Goal: Information Seeking & Learning: Check status

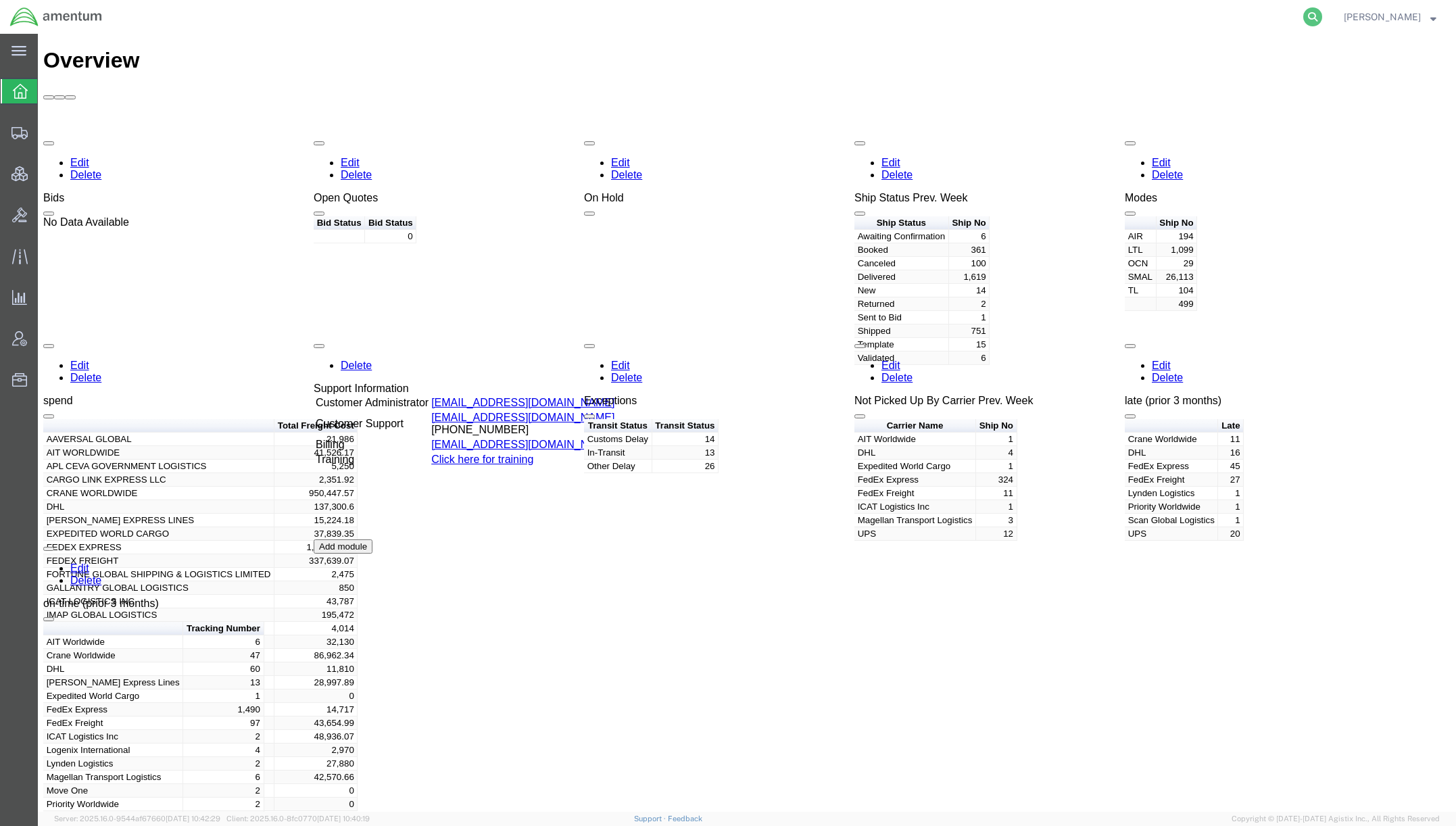
click at [1303, 21] on icon at bounding box center [1313, 17] width 19 height 19
click at [1160, 6] on input "search" at bounding box center [1098, 17] width 411 height 32
paste input "C-200118041"
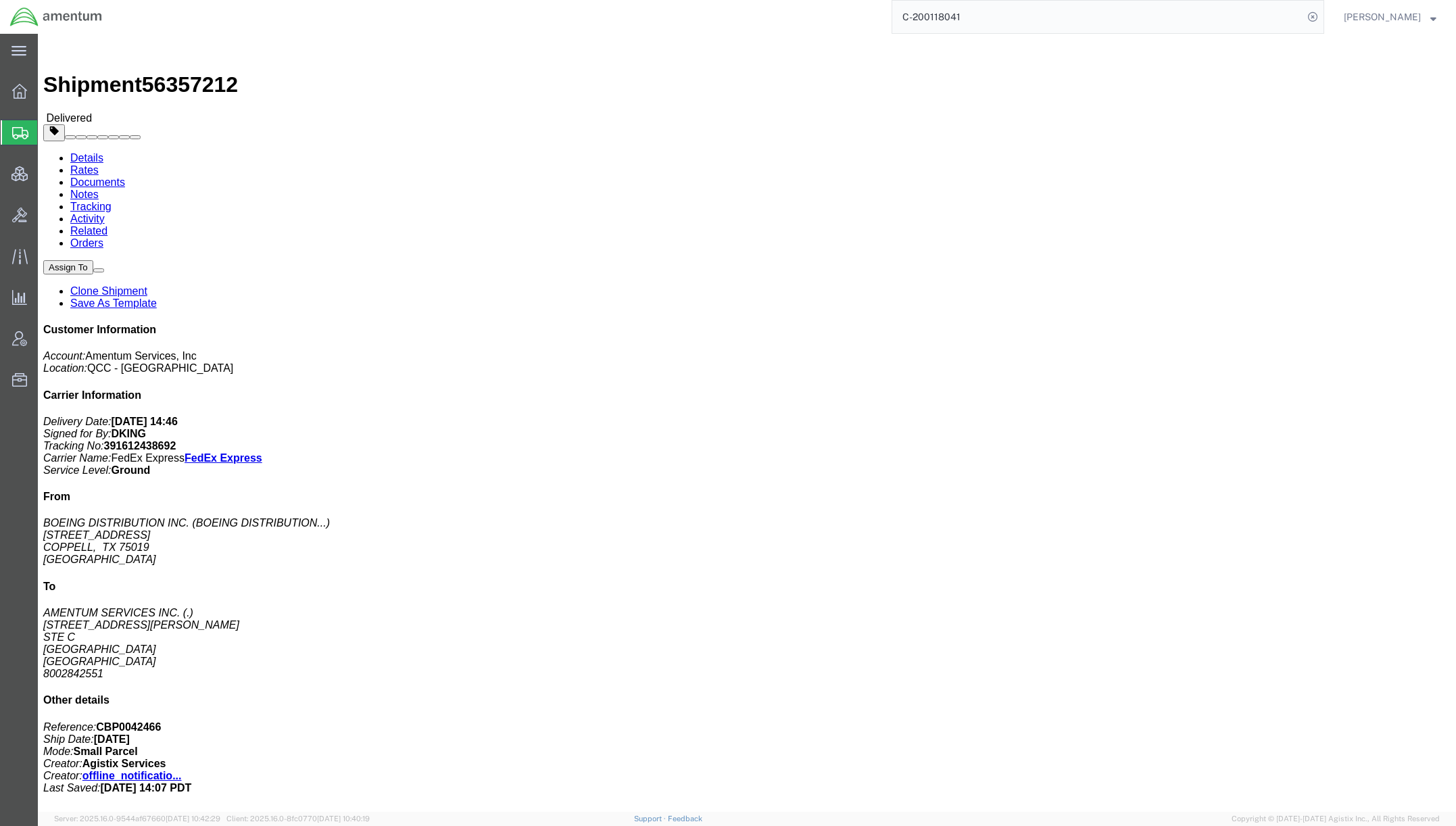
click link "Documents"
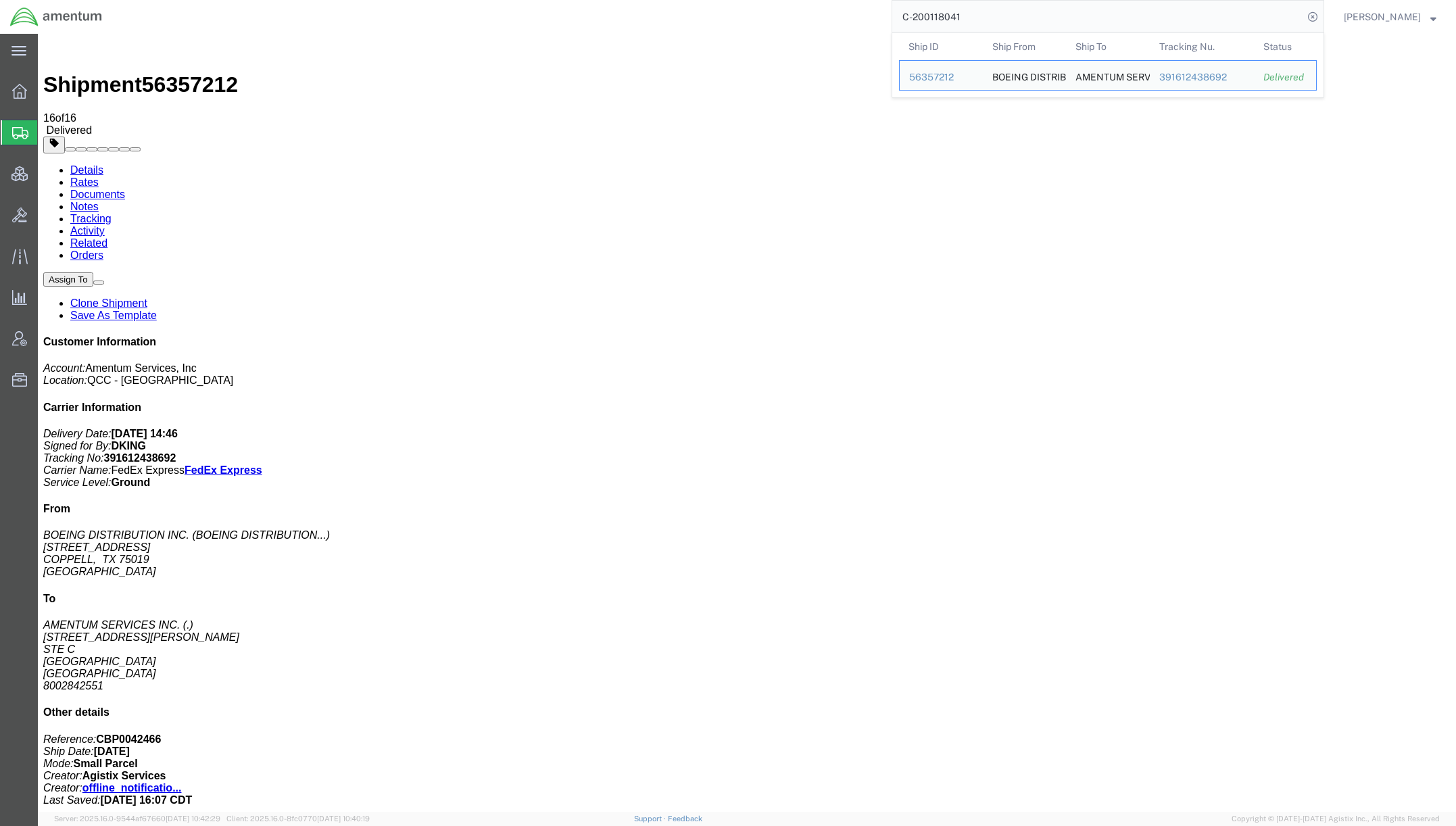
drag, startPoint x: 967, startPoint y: 10, endPoint x: 767, endPoint y: 0, distance: 200.2
click at [767, 0] on div "C-200118041 Ship ID Ship From Ship To Tracking Nu. Status Ship ID 56357212 Ship…" at bounding box center [719, 17] width 1212 height 34
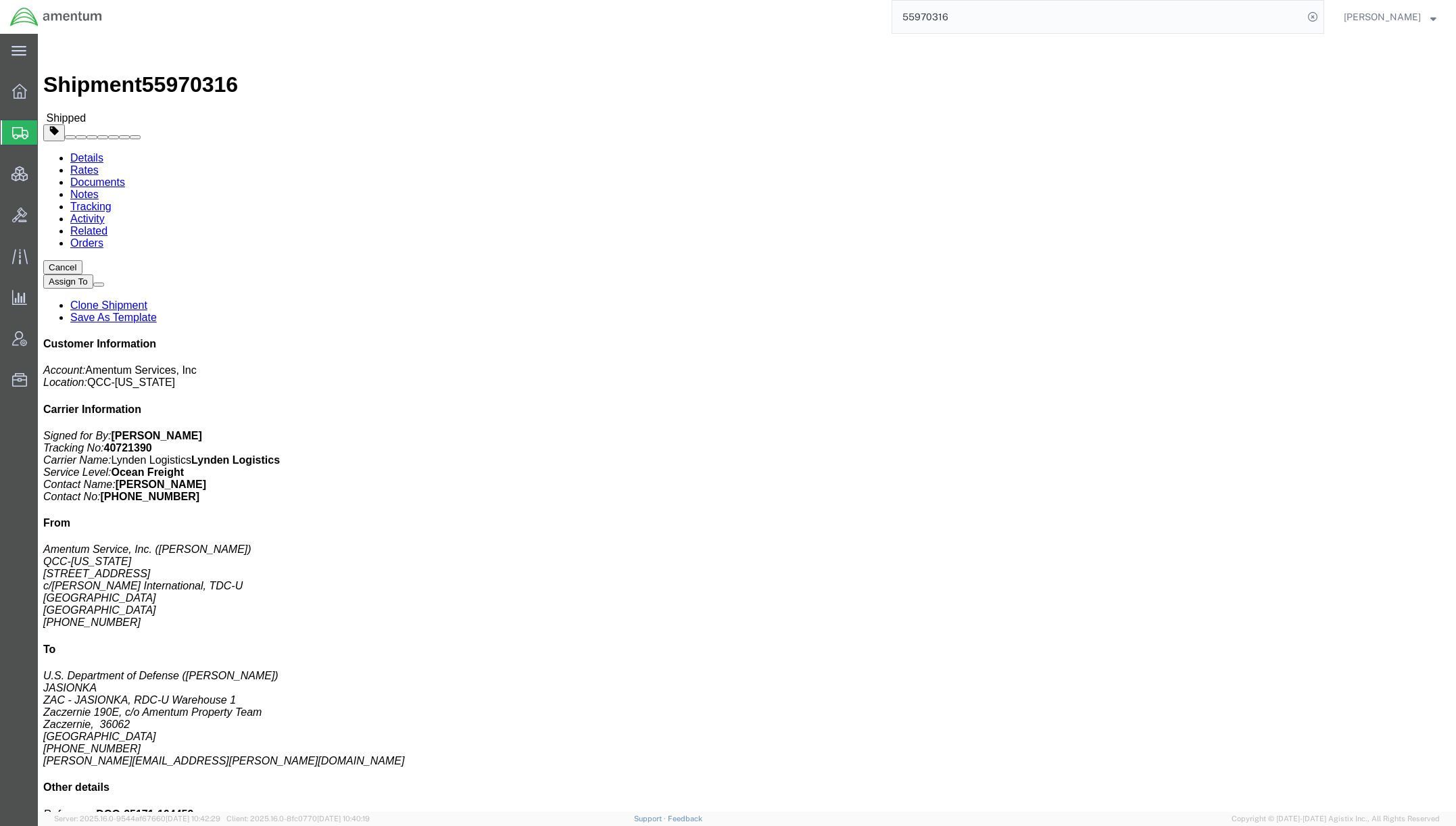
click link "Documents"
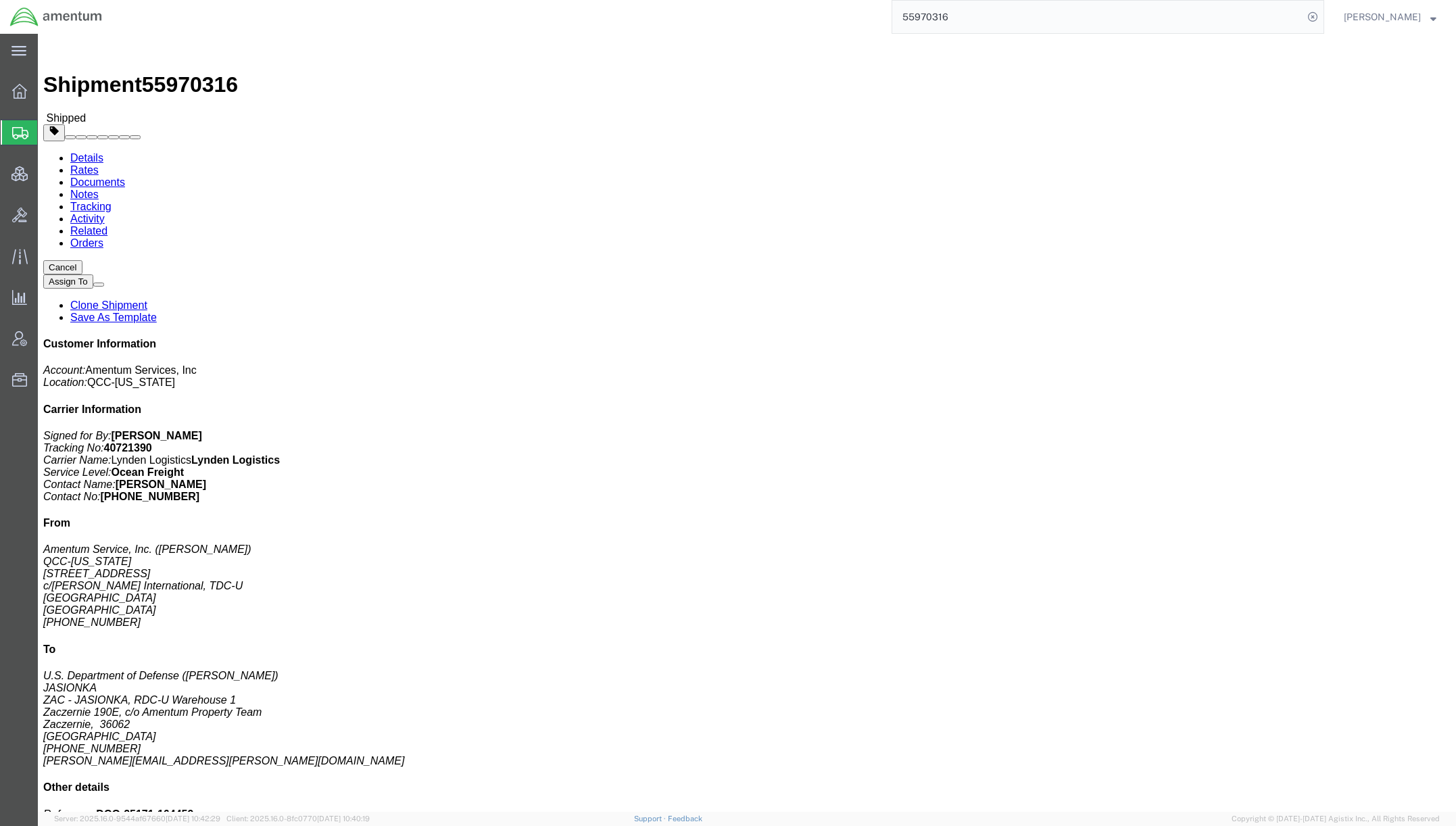
drag, startPoint x: 1055, startPoint y: 191, endPoint x: 1043, endPoint y: 200, distance: 15.0
click p "Customer Ref: DCO-25171-164459 Customer Ref: Site Transfer Department: TDC-U Sh…"
drag, startPoint x: 885, startPoint y: 19, endPoint x: 797, endPoint y: 10, distance: 88.5
click at [797, 10] on div "55970316 Ship ID Ship From Ship To Tracking Nu. Status Ship ID 55970316 Ship Fr…" at bounding box center [719, 17] width 1212 height 34
paste input "871728"
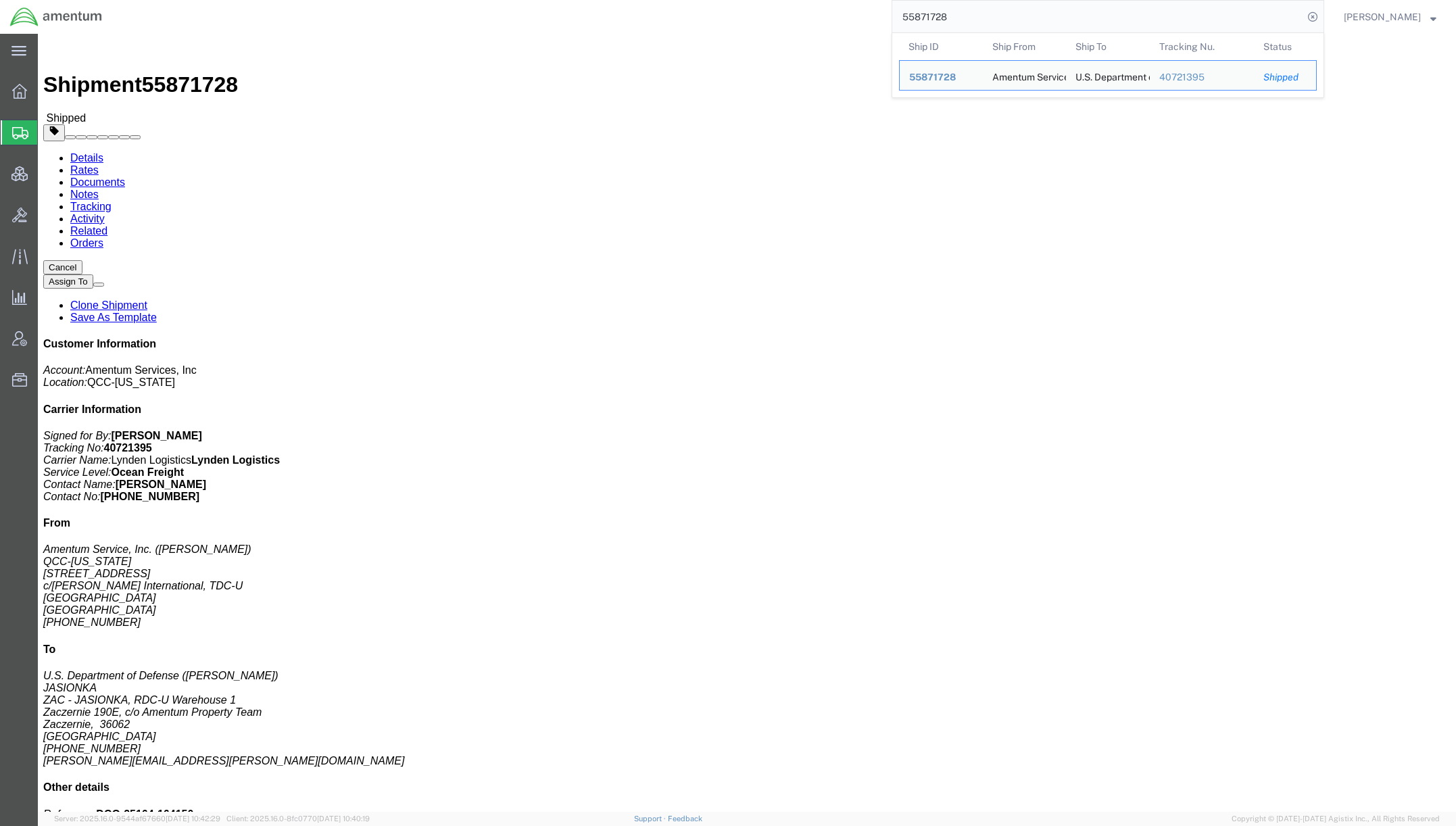
drag, startPoint x: 964, startPoint y: 19, endPoint x: 765, endPoint y: 17, distance: 199.0
click at [765, 17] on div "55871728 Ship ID Ship From Ship To Tracking Nu. Status Ship ID 55871728 Ship Fr…" at bounding box center [719, 17] width 1212 height 34
paste input "Tracking ID 715850173989"
drag, startPoint x: 970, startPoint y: 17, endPoint x: 332, endPoint y: -89, distance: 646.7
click at [332, 0] on html "main_menu Created with Sketch. Collapse Menu Overview Shipments Shipment Manage…" at bounding box center [728, 413] width 1456 height 826
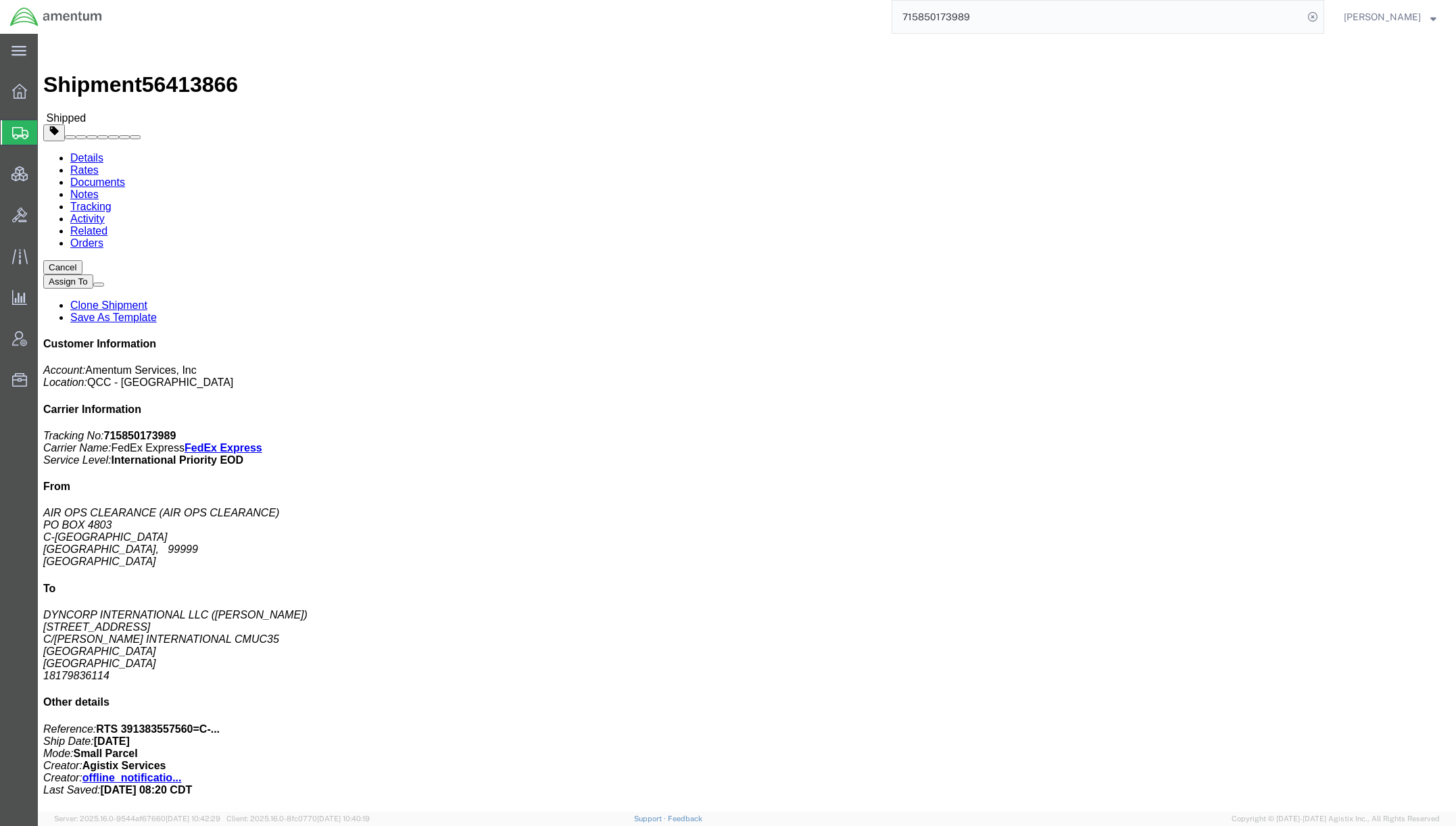
click p "Customer Ref: RTS 391383557560=C-199017712 Master Tracking Number: 715850173989…"
drag, startPoint x: 1009, startPoint y: 179, endPoint x: 928, endPoint y: 179, distance: 81.0
click b "DCO-25205-165873"
copy b "DCO-25205-165873"
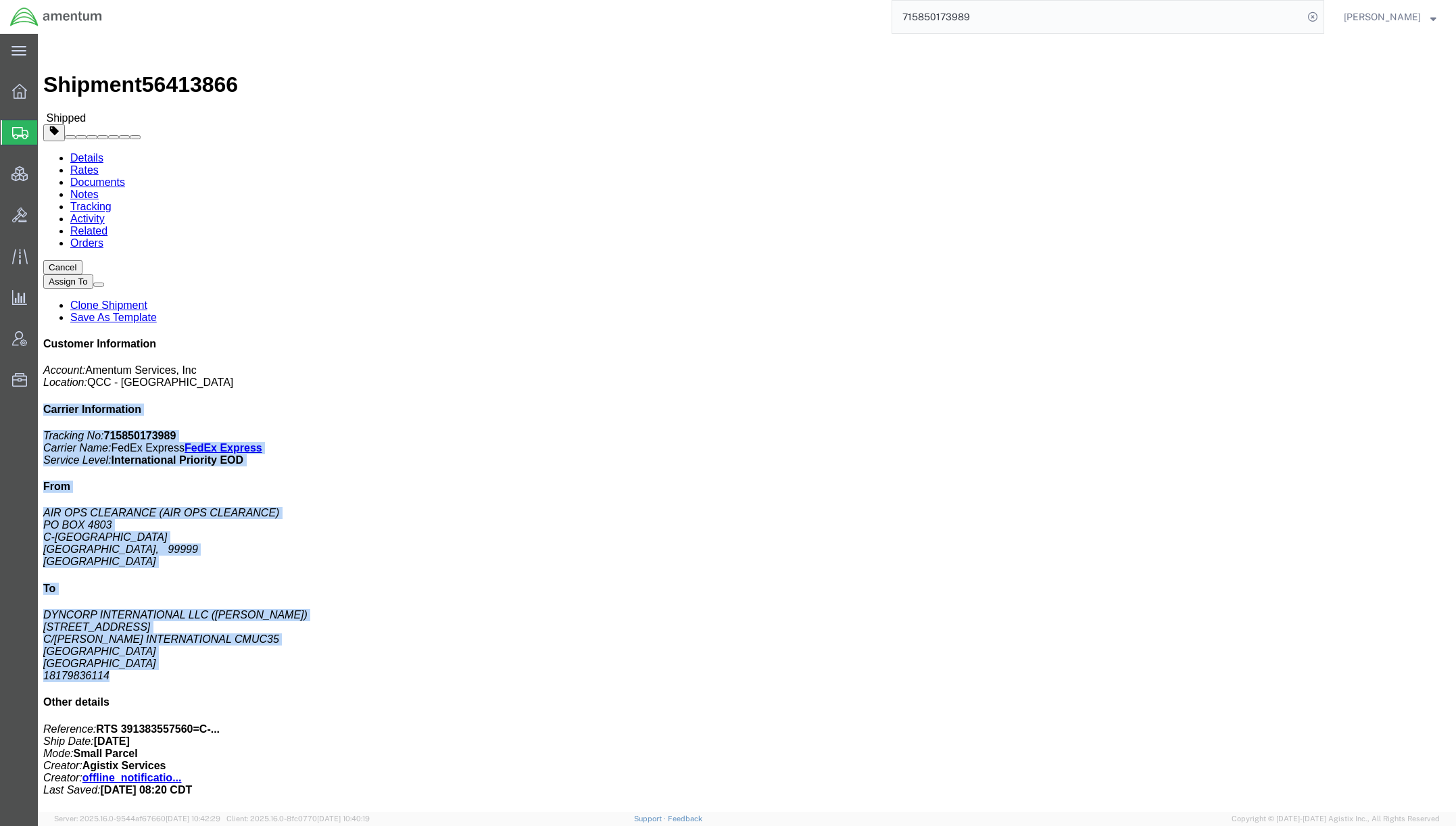
drag, startPoint x: 1165, startPoint y: 158, endPoint x: 1319, endPoint y: 412, distance: 297.0
click div "Customer Information Account: Amentum Services, Inc Location: QCC - [GEOGRAPHIC…"
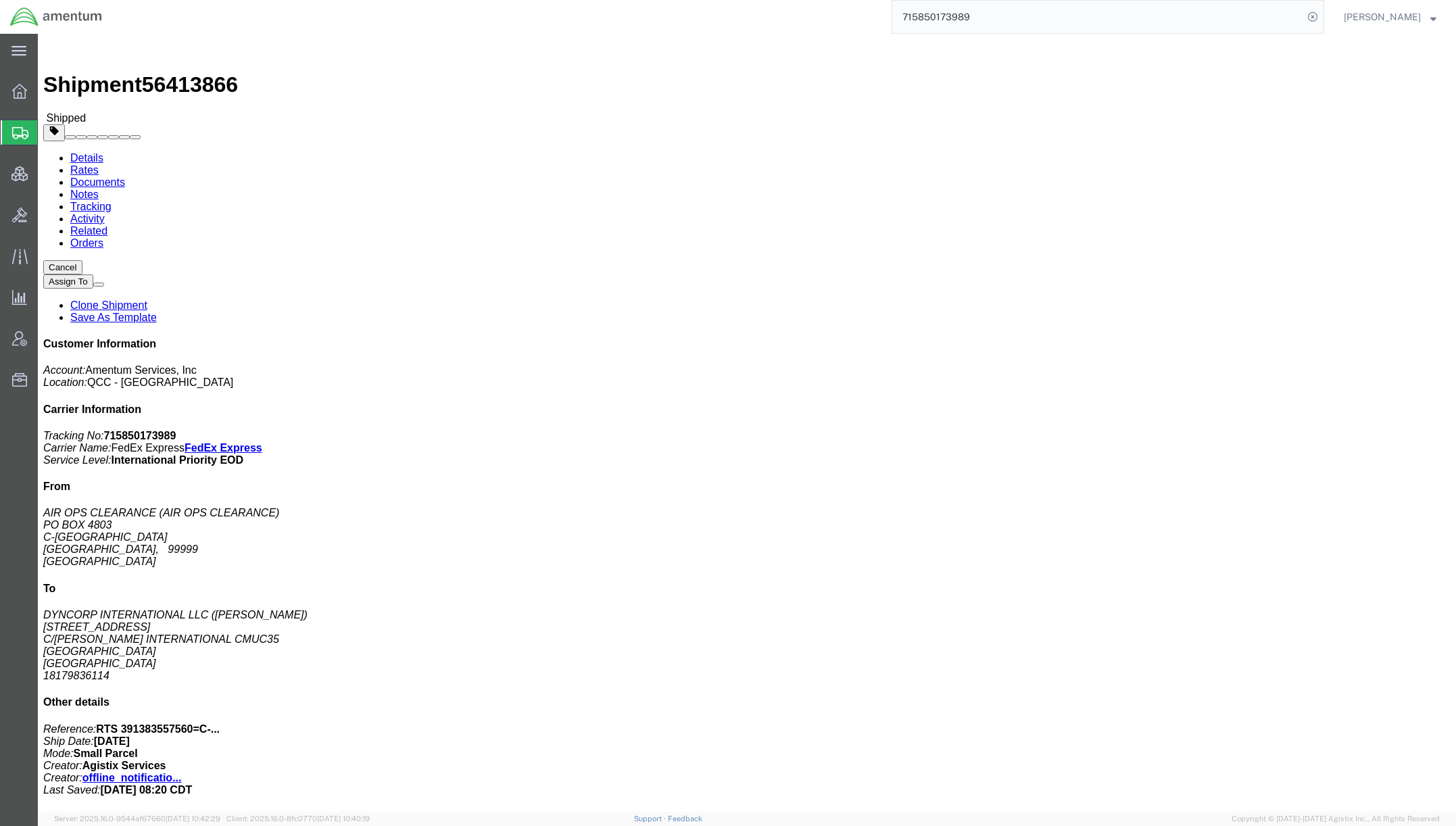
click p "Customer Ref: RTS 391383557560=C-199017712 Master Tracking Number: 715850173989…"
drag, startPoint x: 958, startPoint y: 145, endPoint x: 1017, endPoint y: 141, distance: 59.1
click b "RTS 391383557560=C-199017712"
copy b "391383557560"
drag, startPoint x: 1027, startPoint y: 8, endPoint x: 737, endPoint y: 17, distance: 290.1
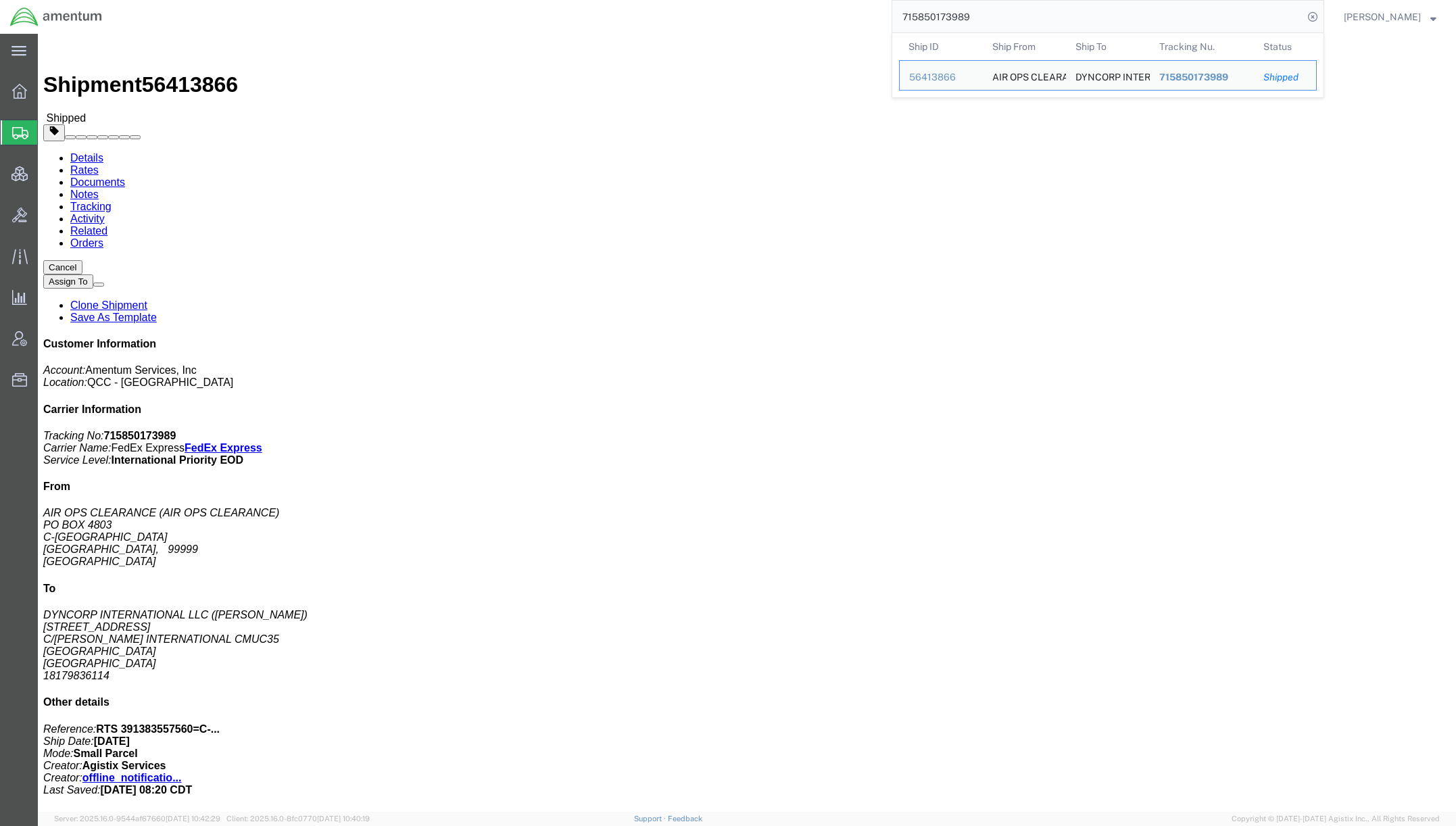
click at [737, 17] on div "715850173989 Ship ID Ship From Ship To Tracking Nu. Status Ship ID 56413866 Shi…" at bounding box center [719, 17] width 1212 height 34
paste input "56468145"
type input "56468145"
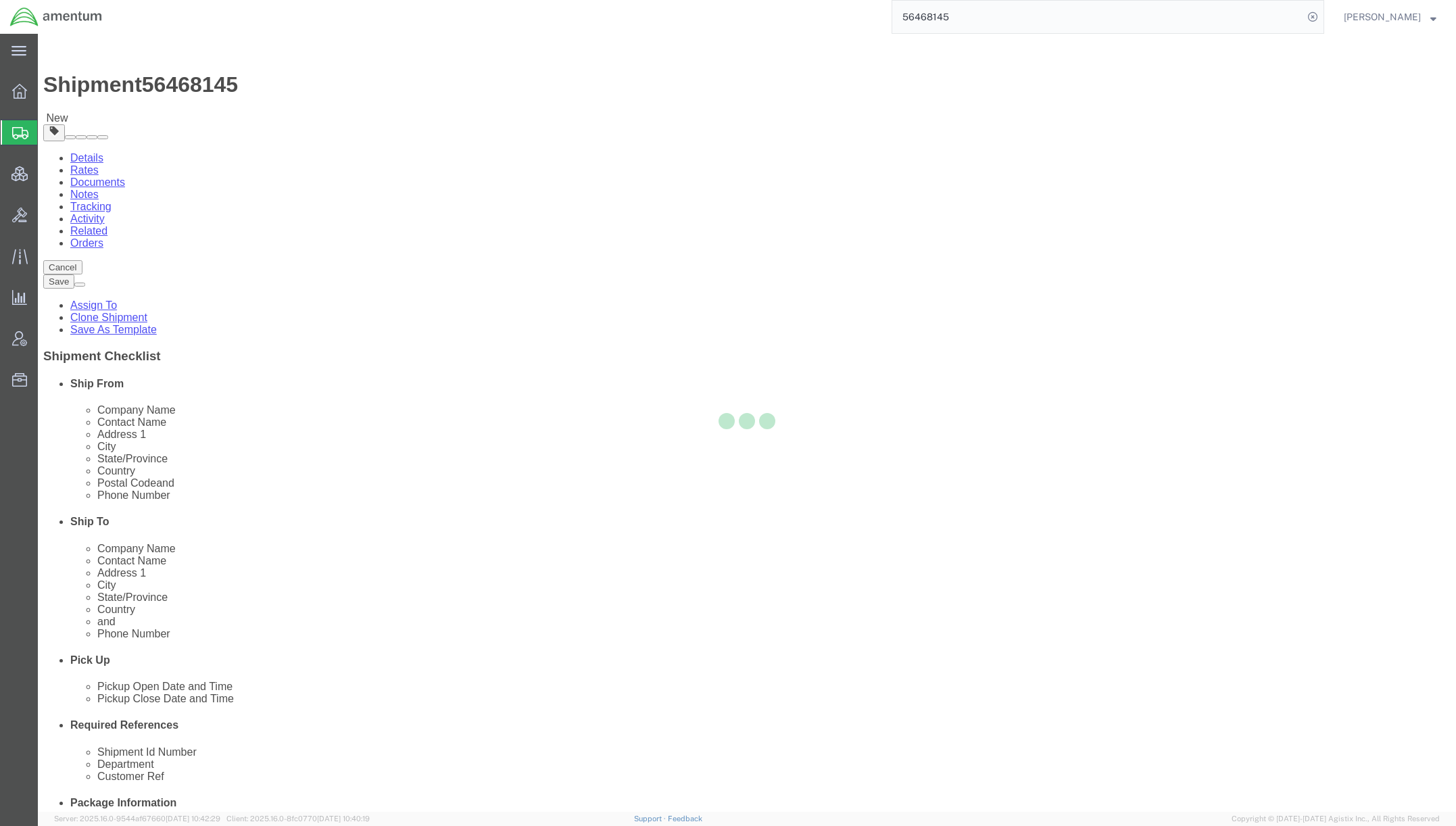
select select "49929"
select select
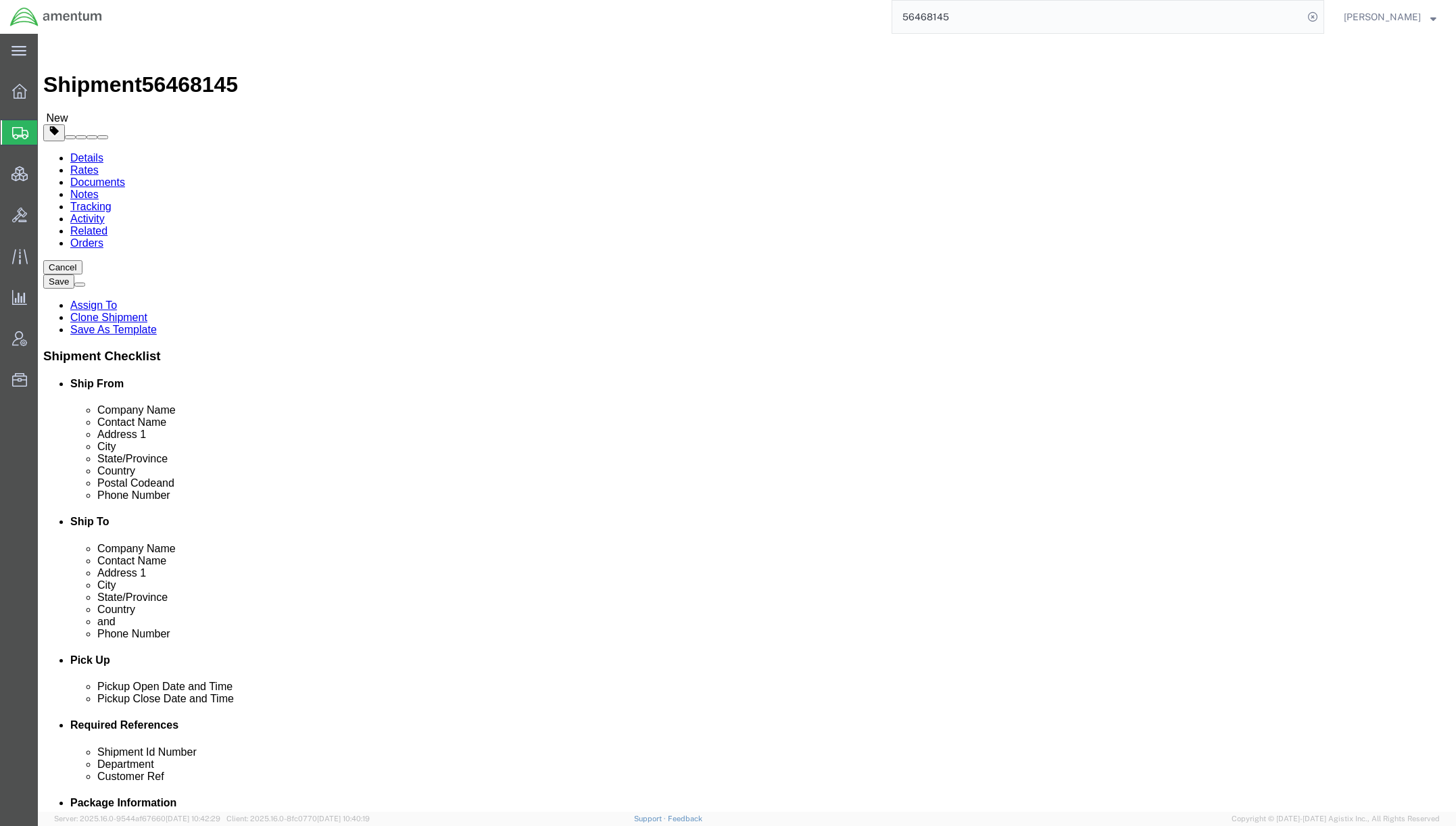
click icon
click dd "1.00 Each"
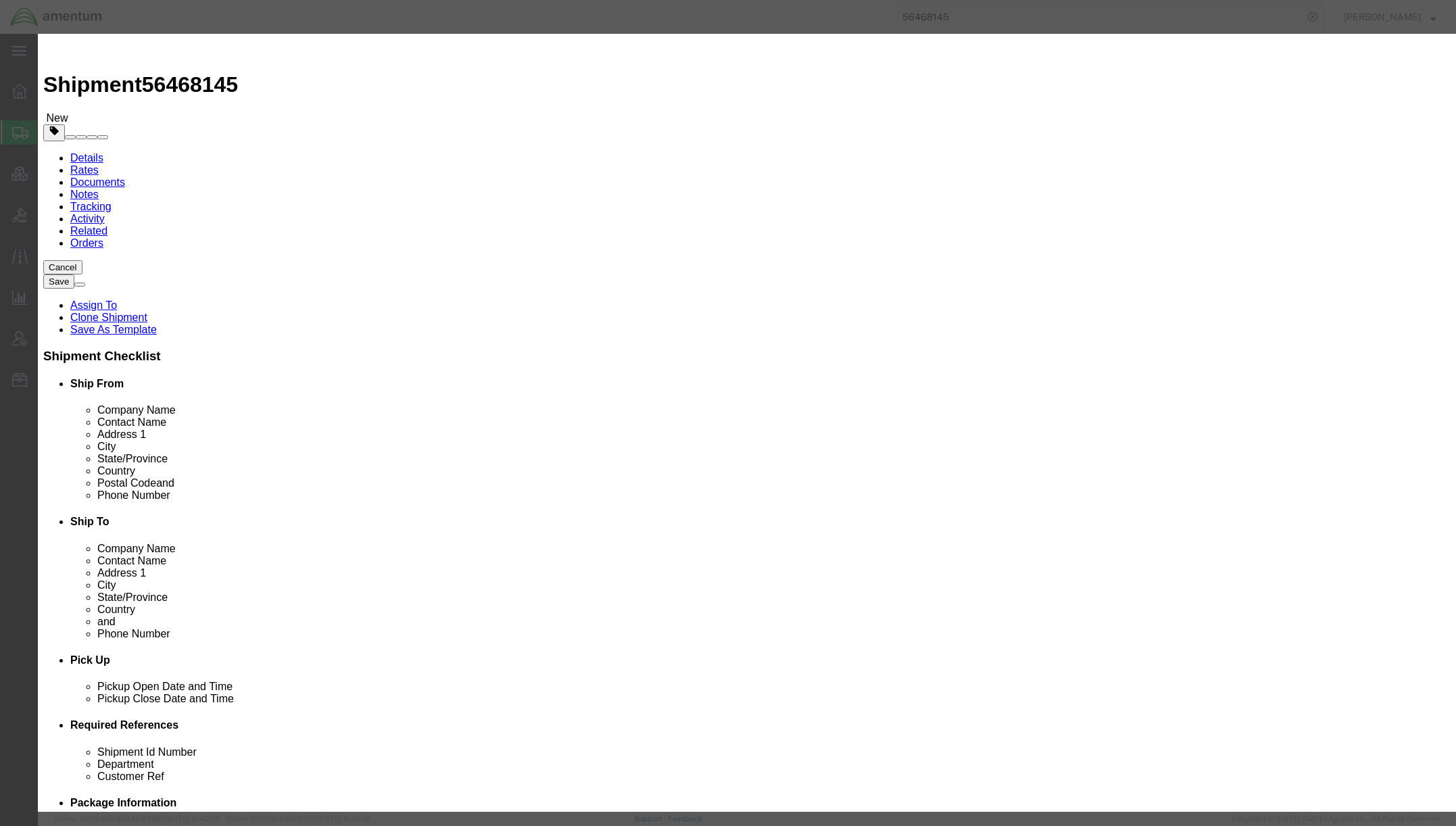
click button "Close"
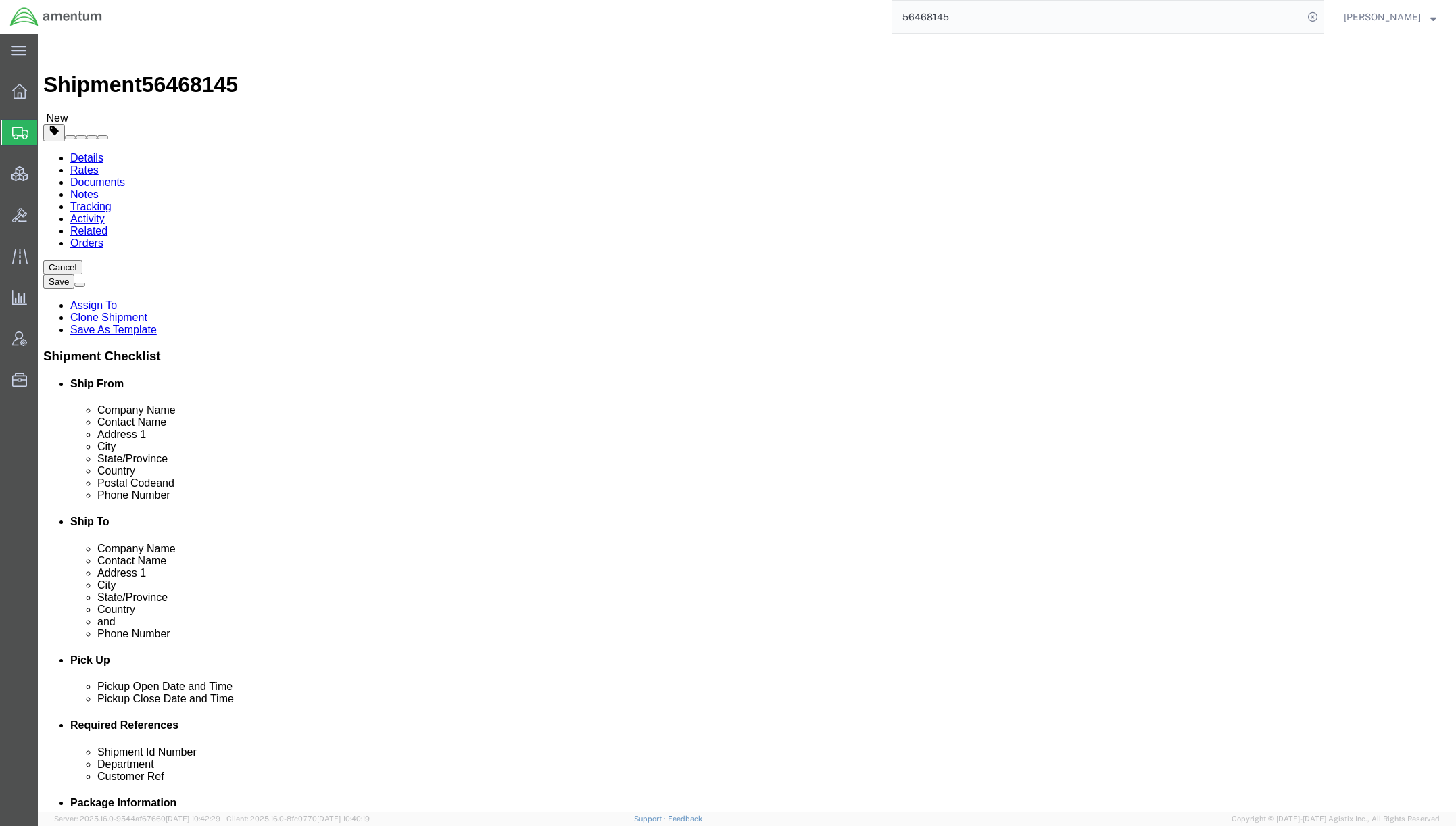
click link "Shipment Information"
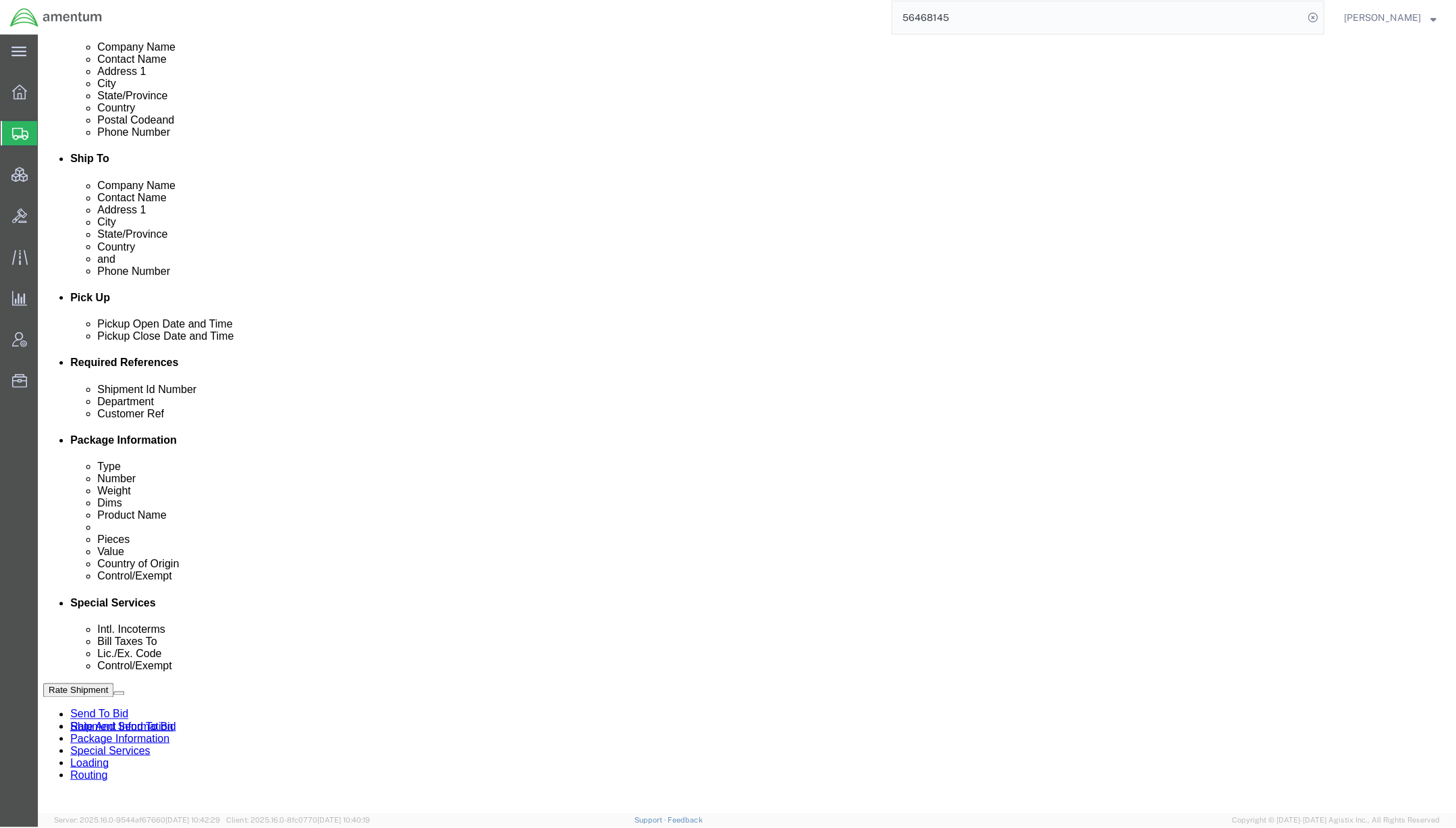
scroll to position [632, 0]
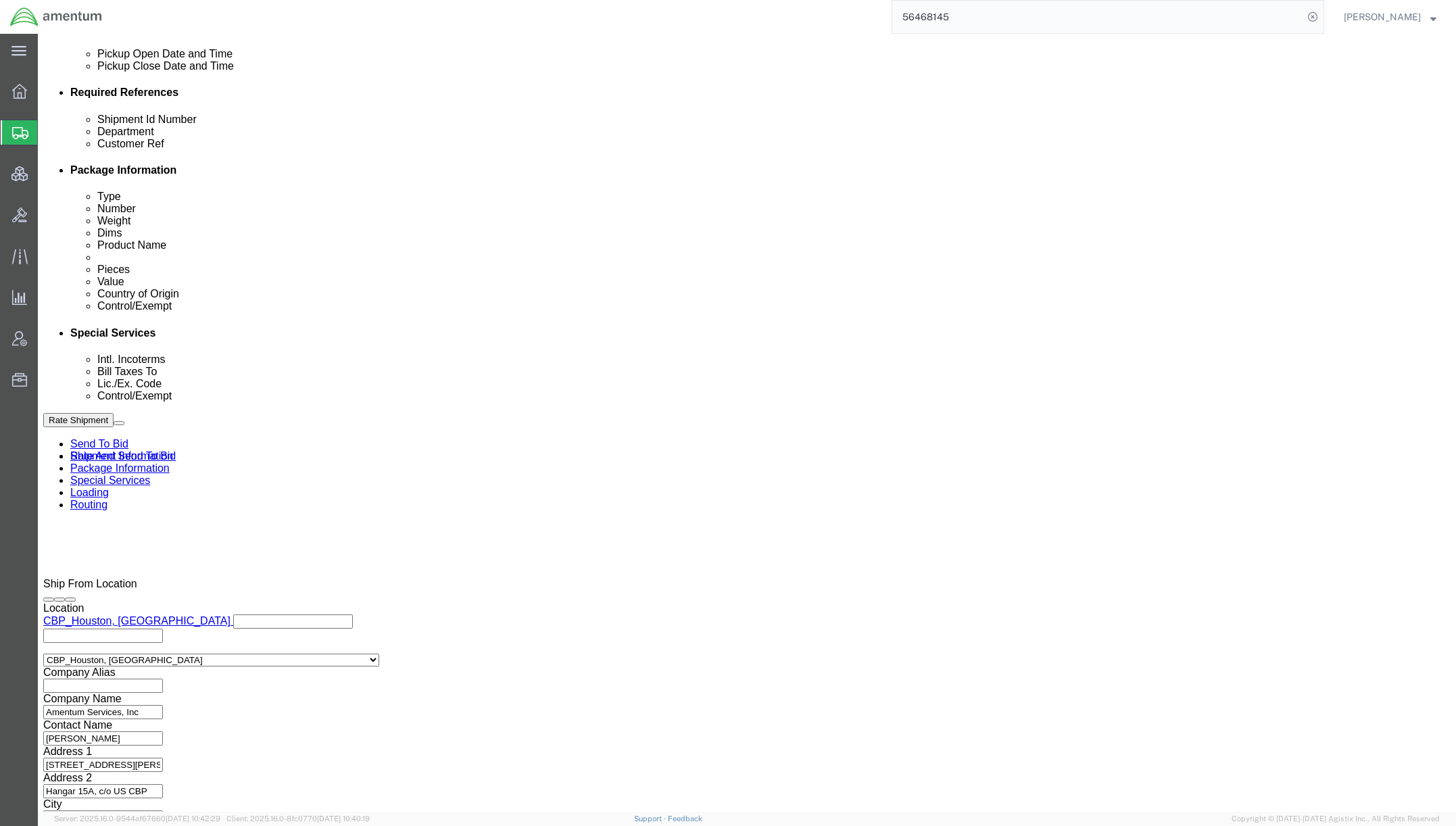
click at [48, 130] on span "Shipments" at bounding box center [43, 133] width 11 height 27
